Goal: Transaction & Acquisition: Purchase product/service

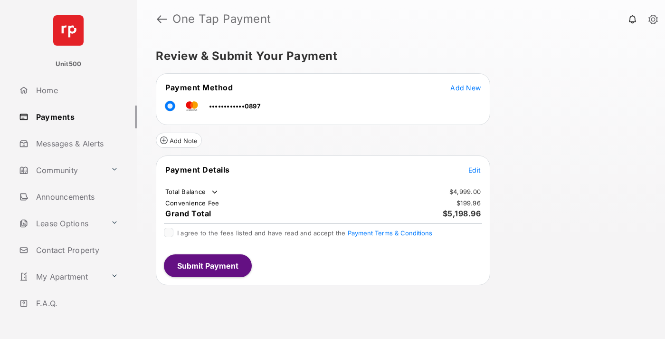
click at [475, 170] on span "Edit" at bounding box center [475, 170] width 12 height 8
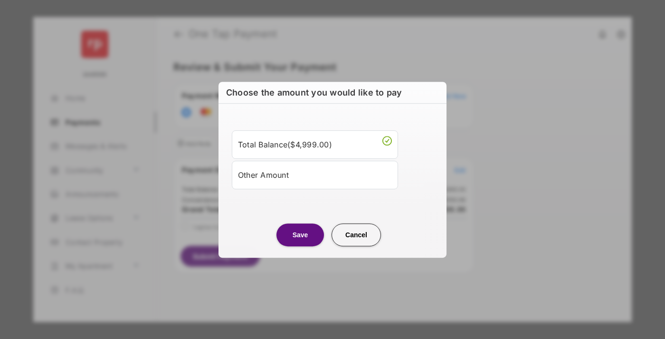
click at [315, 174] on div "Other Amount" at bounding box center [315, 175] width 154 height 16
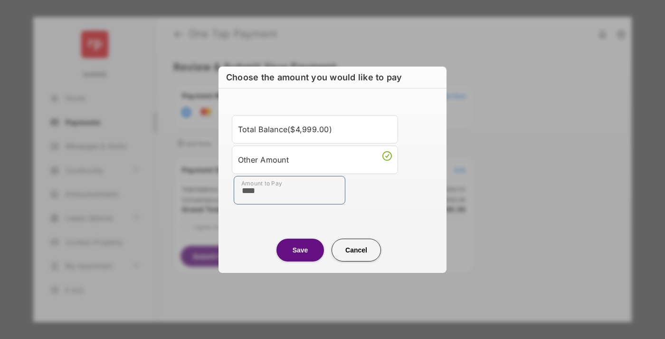
type input "****"
click at [300, 250] on button "Save" at bounding box center [301, 250] width 48 height 23
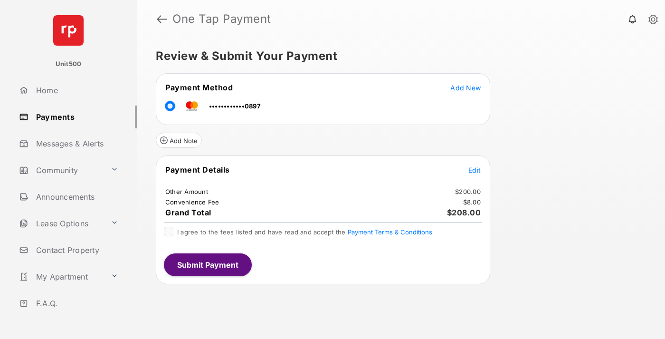
click at [475, 170] on span "Edit" at bounding box center [475, 170] width 12 height 8
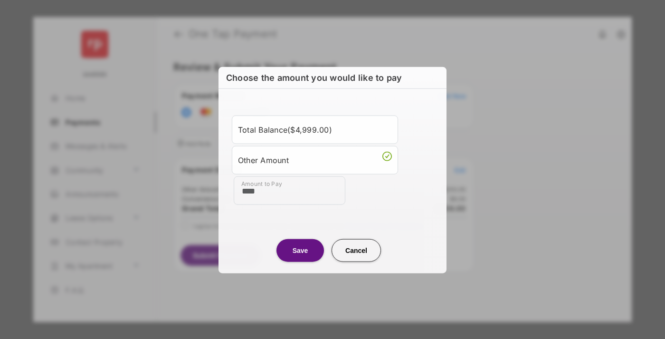
click at [300, 250] on button "Save" at bounding box center [301, 250] width 48 height 23
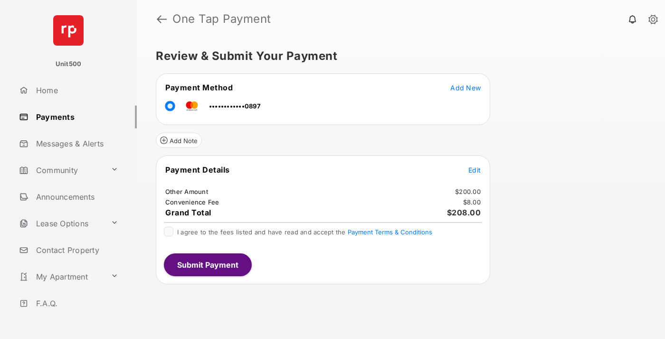
click at [207, 264] on button "Submit Payment" at bounding box center [208, 264] width 88 height 23
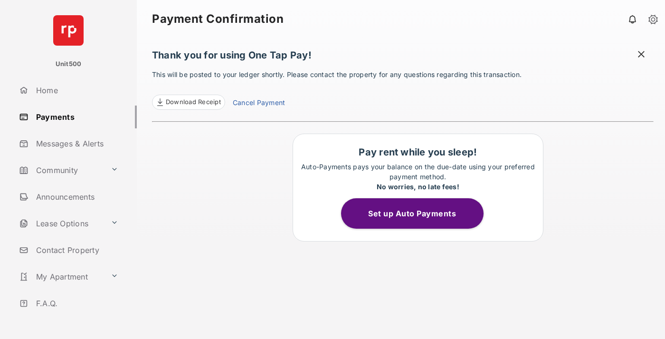
click at [188, 102] on span "Download Receipt" at bounding box center [193, 102] width 55 height 10
click at [642, 55] on span at bounding box center [642, 55] width 10 height 12
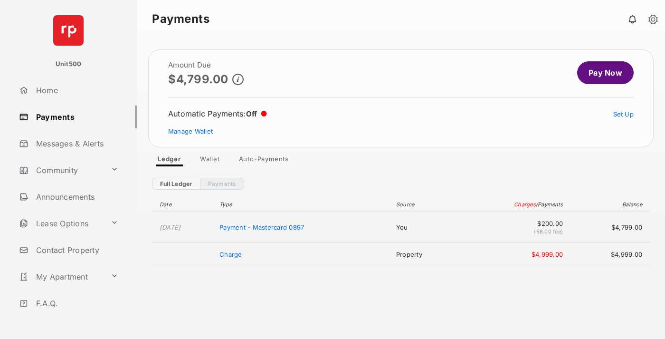
click at [191, 131] on link "Manage Wallet" at bounding box center [190, 131] width 45 height 8
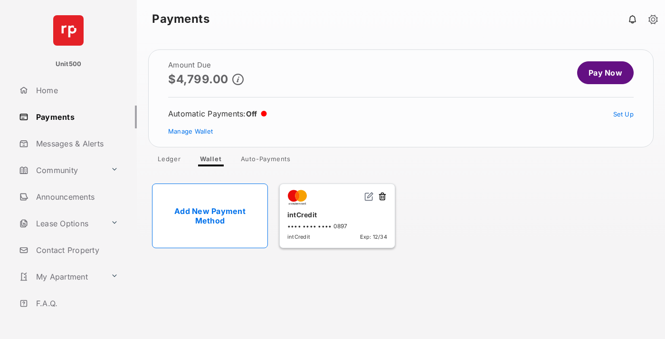
click at [383, 197] on button at bounding box center [383, 197] width 10 height 11
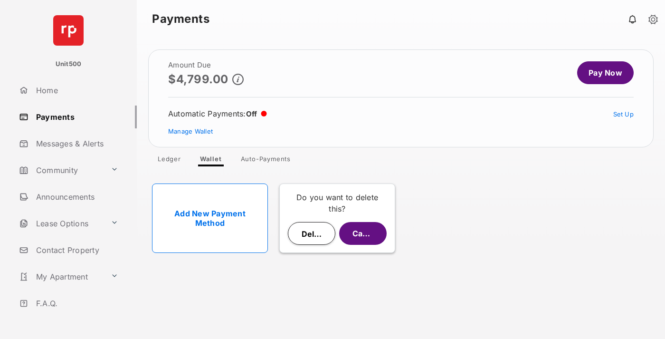
click at [312, 233] on button "Delete" at bounding box center [312, 233] width 48 height 23
